Goal: Navigation & Orientation: Find specific page/section

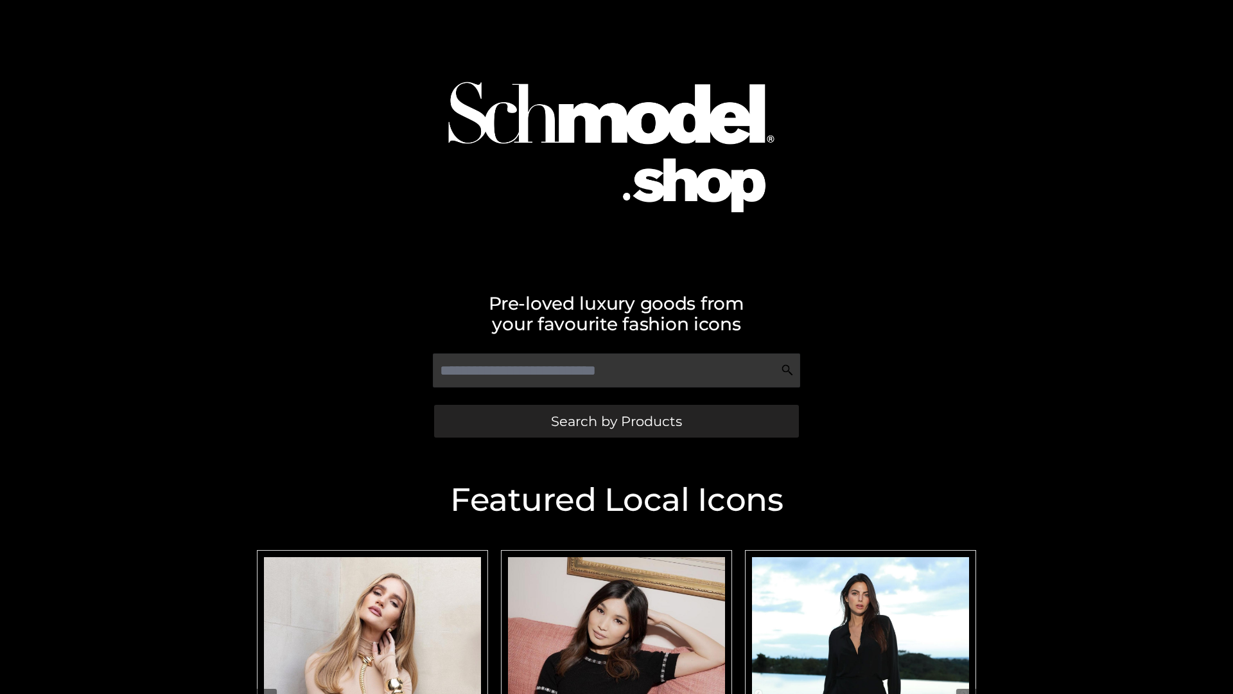
click at [616, 421] on span "Search by Products" at bounding box center [616, 420] width 131 height 13
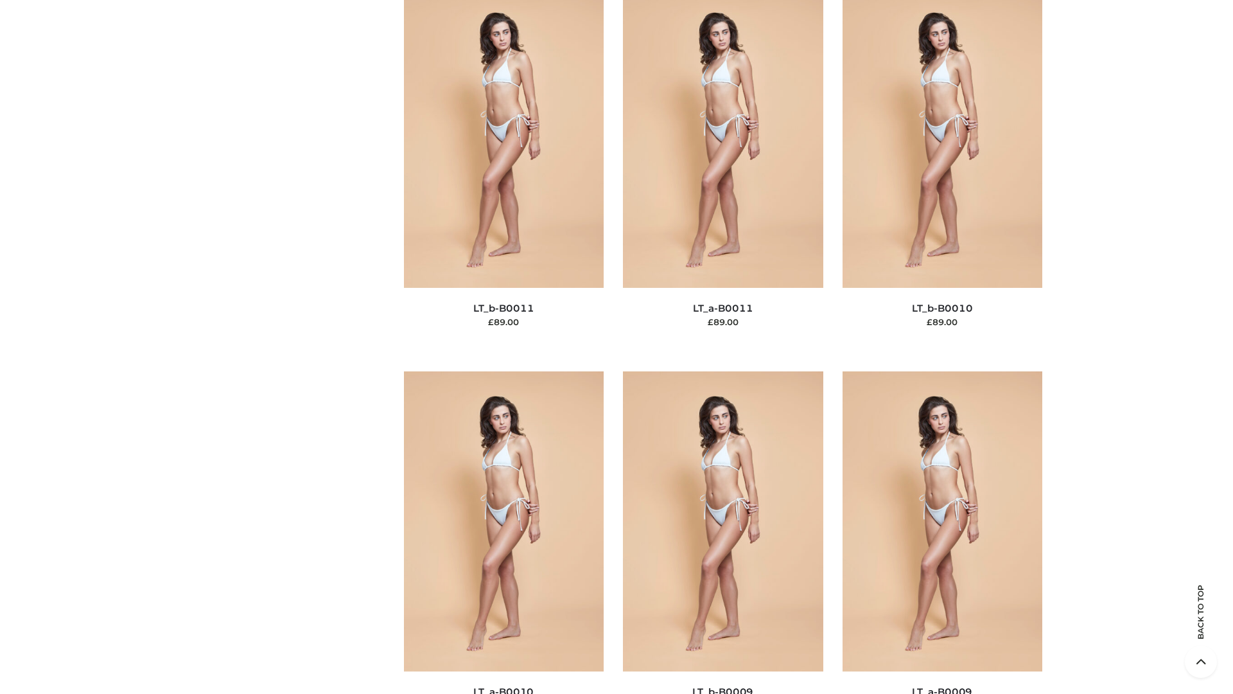
scroll to position [5767, 0]
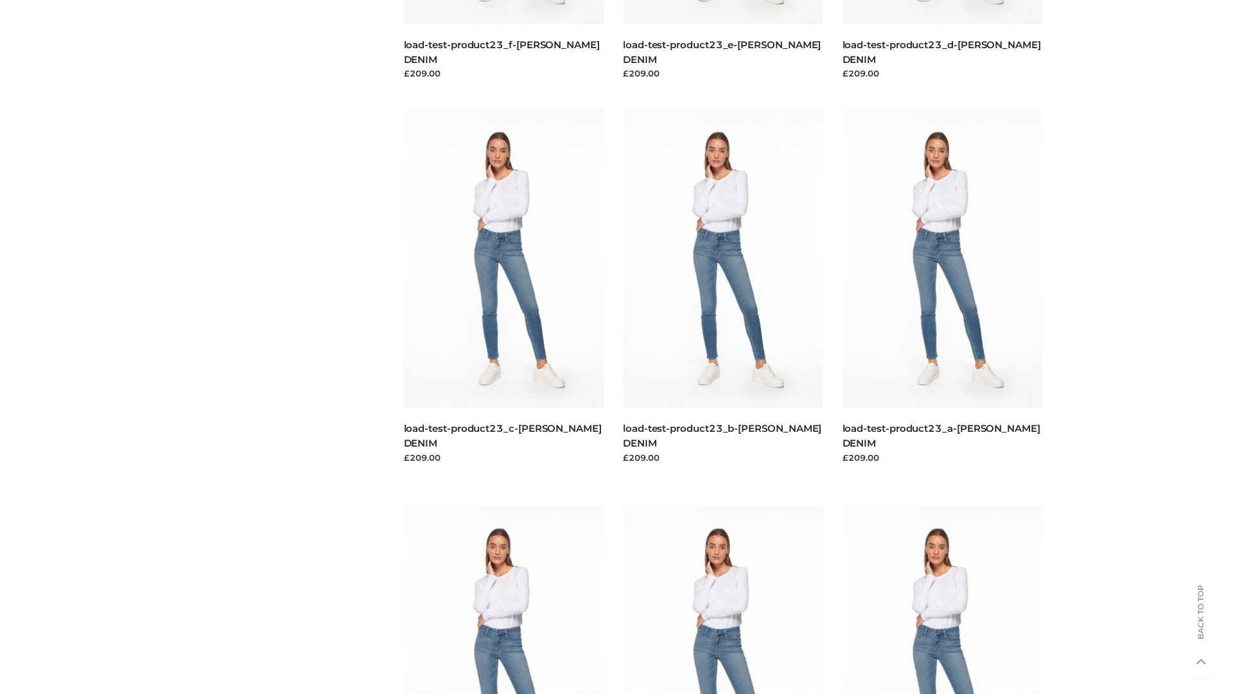
scroll to position [1126, 0]
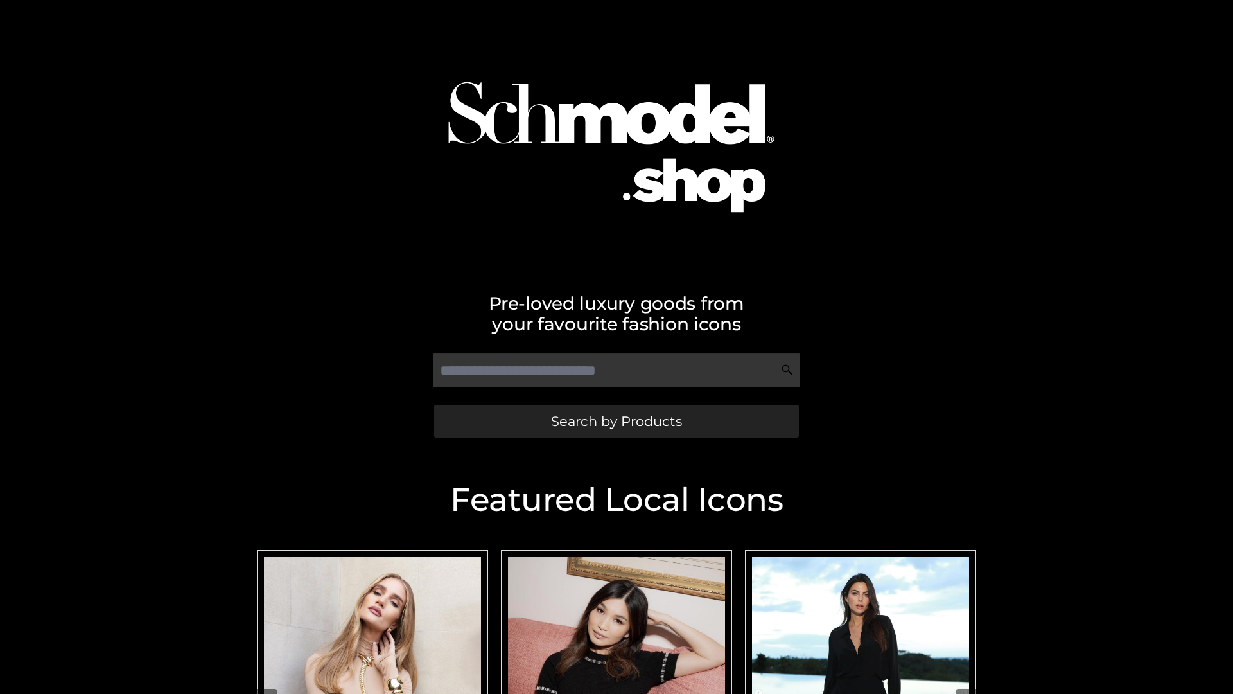
click at [616, 421] on span "Search by Products" at bounding box center [616, 420] width 131 height 13
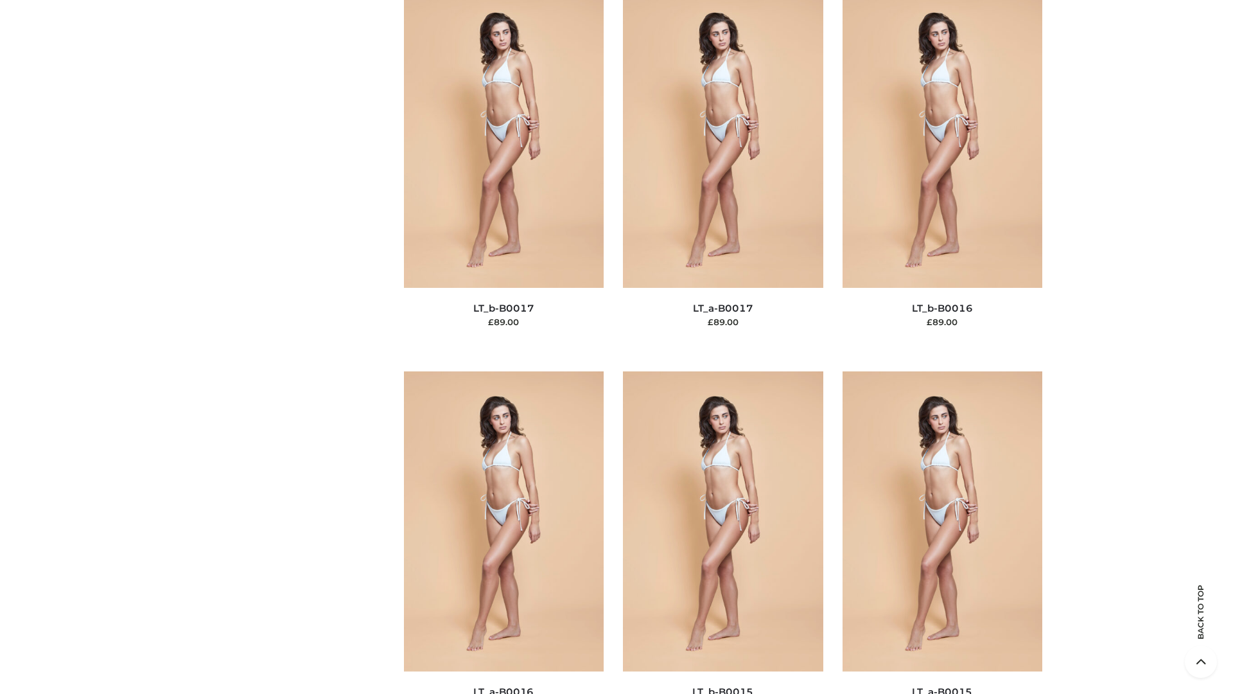
scroll to position [4220, 0]
